Goal: Contribute content: Contribute content

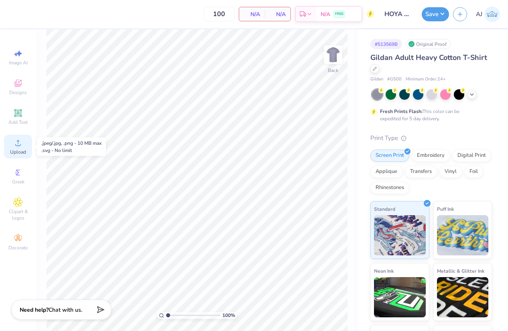
click at [22, 149] on span "Upload" at bounding box center [18, 152] width 16 height 6
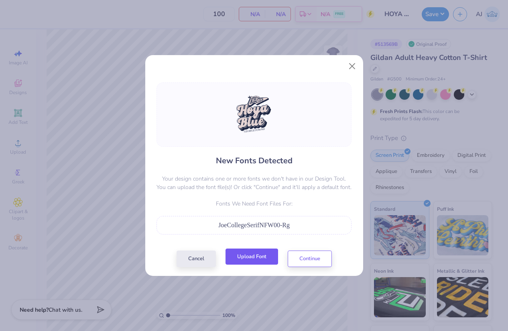
click at [263, 256] on button "Upload Font" at bounding box center [252, 256] width 53 height 16
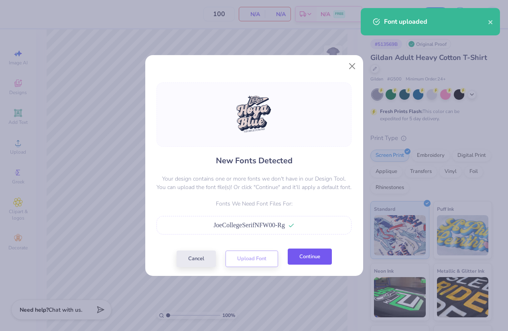
click at [306, 255] on button "Continue" at bounding box center [310, 256] width 44 height 16
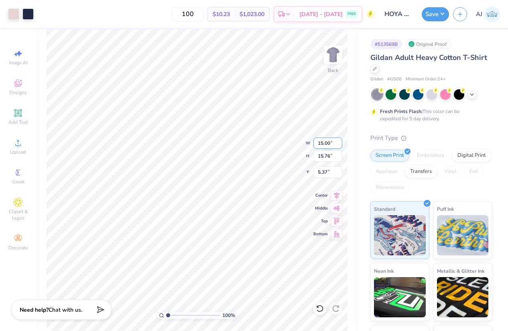
click at [322, 142] on input "15.00" at bounding box center [328, 142] width 29 height 11
type input "10.00"
type input "10.51"
click at [322, 170] on input "8.00" at bounding box center [328, 171] width 29 height 11
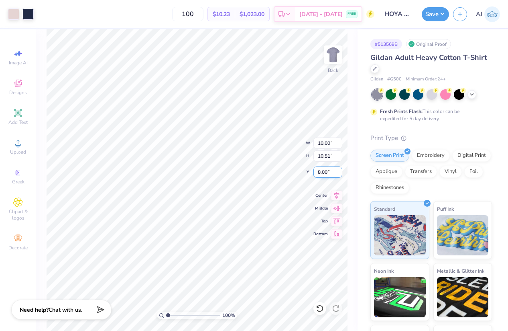
click at [322, 170] on input "8.00" at bounding box center [328, 171] width 29 height 11
type input "3.00"
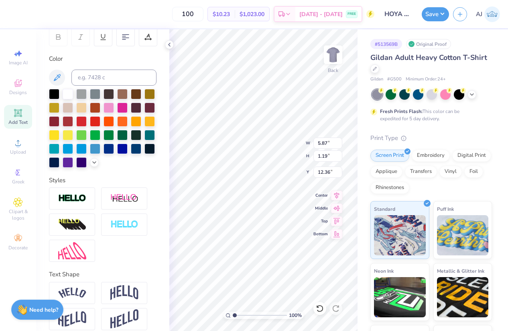
scroll to position [150, 0]
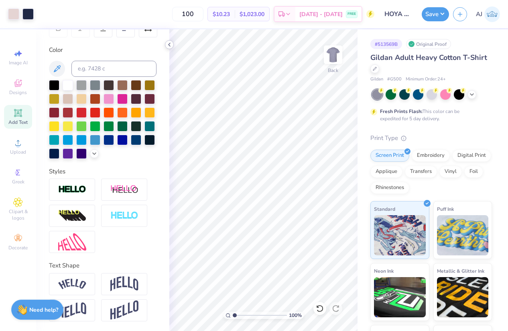
click at [171, 45] on icon at bounding box center [169, 44] width 6 height 6
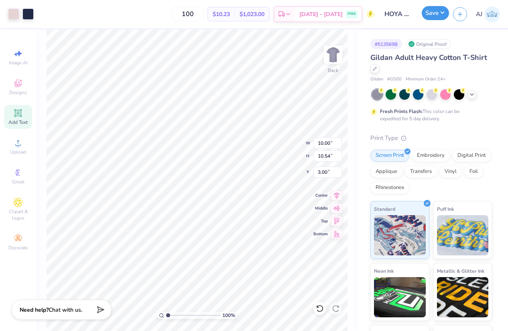
click at [444, 12] on button "Save" at bounding box center [435, 13] width 27 height 14
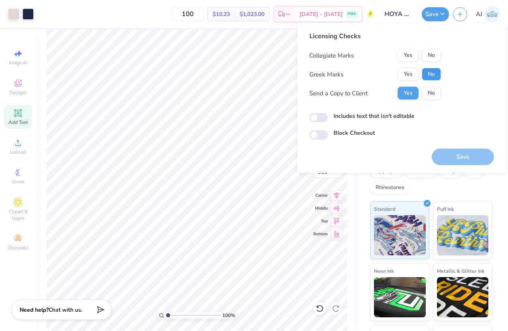
click at [435, 74] on button "No" at bounding box center [431, 74] width 19 height 13
click at [412, 56] on button "Yes" at bounding box center [408, 55] width 21 height 13
click at [319, 118] on input "Includes text that isn't editable" at bounding box center [319, 118] width 18 height 10
checkbox input "true"
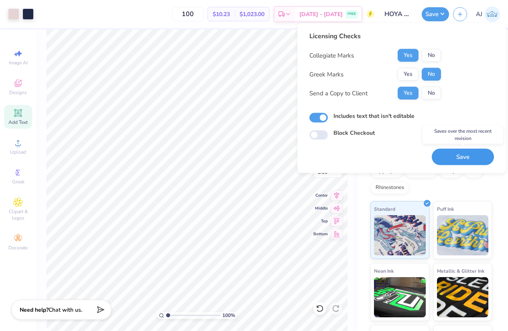
click at [453, 157] on button "Save" at bounding box center [463, 157] width 62 height 16
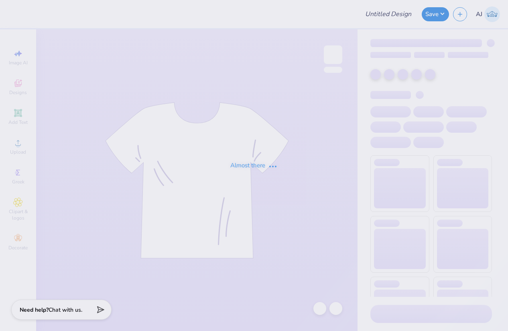
type input "HOYA Blue"
